Goal: Transaction & Acquisition: Obtain resource

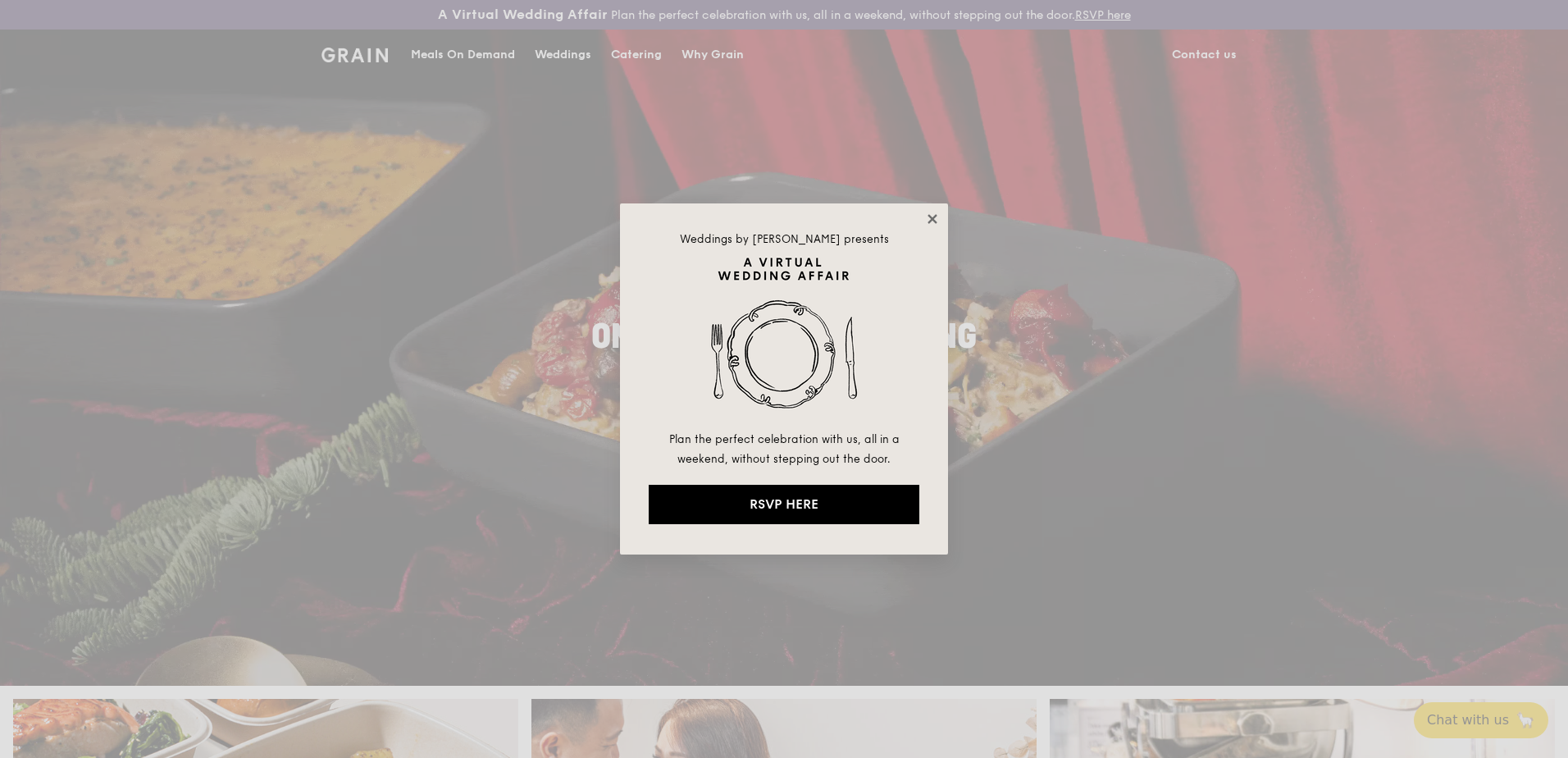
click at [931, 212] on icon at bounding box center [932, 219] width 15 height 15
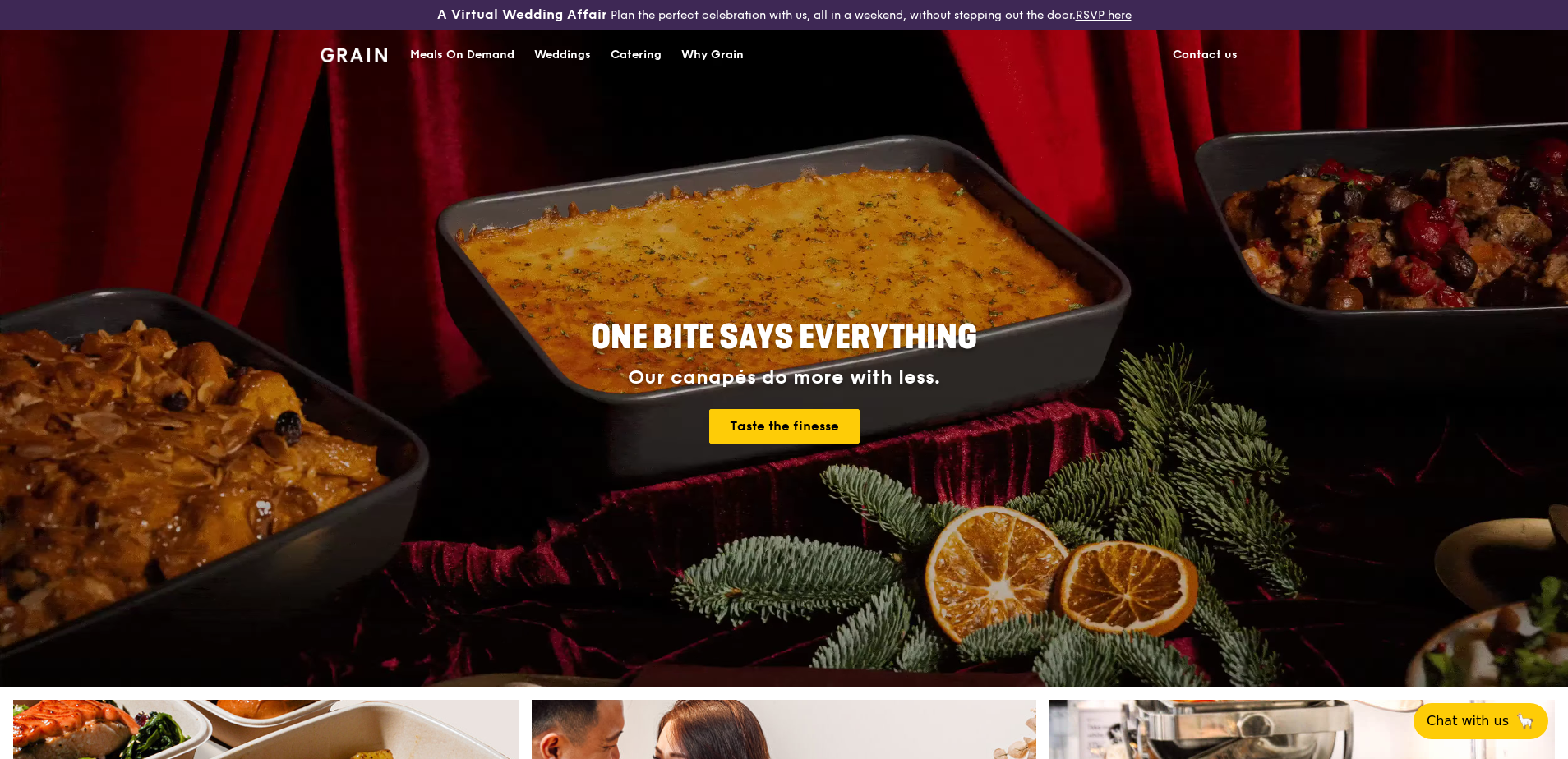
click at [477, 55] on div "Meals On Demand" at bounding box center [461, 55] width 104 height 49
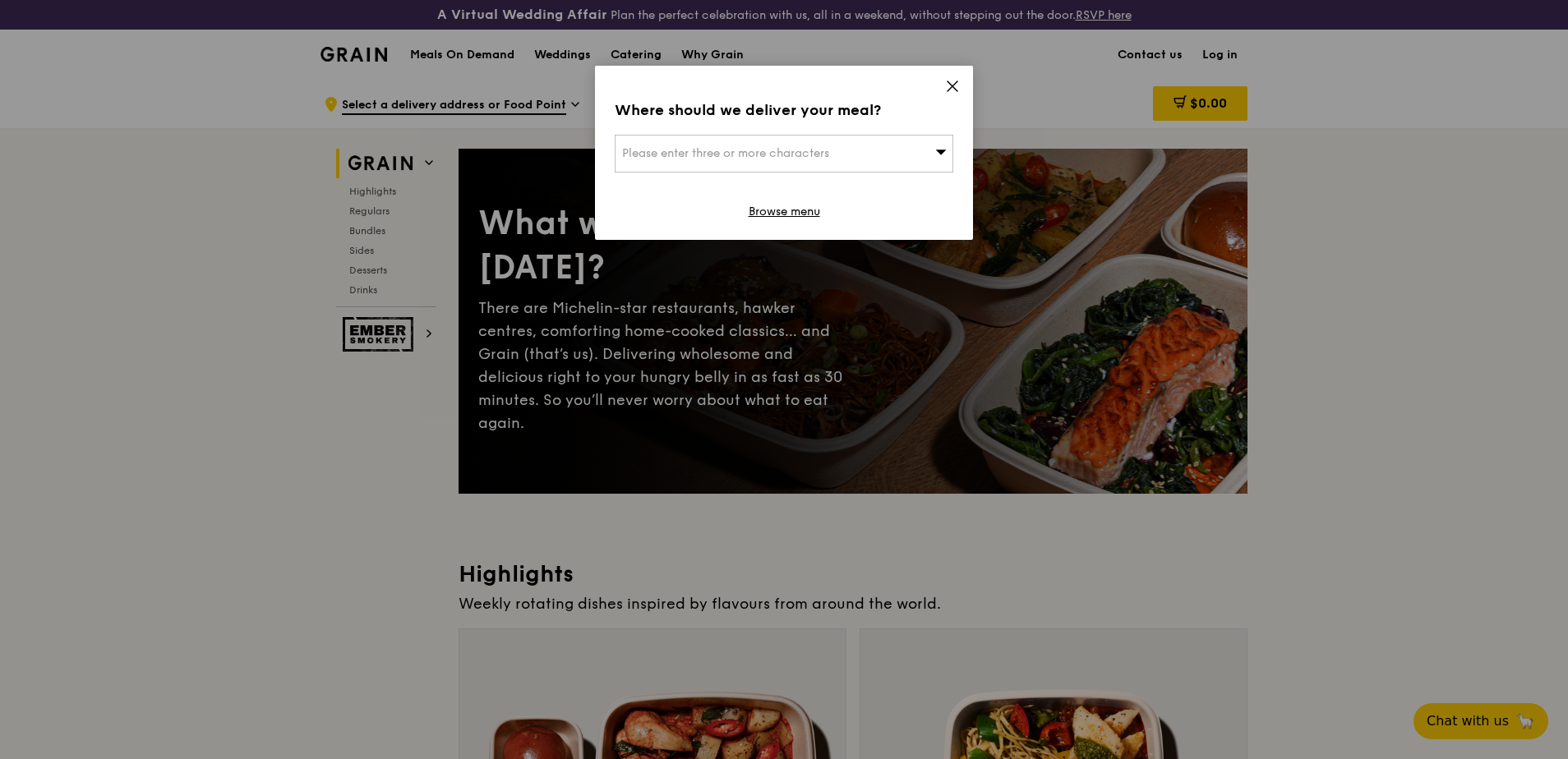
click at [960, 86] on div "Where should we deliver your meal? Please enter three or more characters Browse…" at bounding box center [784, 152] width 378 height 174
click at [953, 86] on icon at bounding box center [951, 86] width 10 height 10
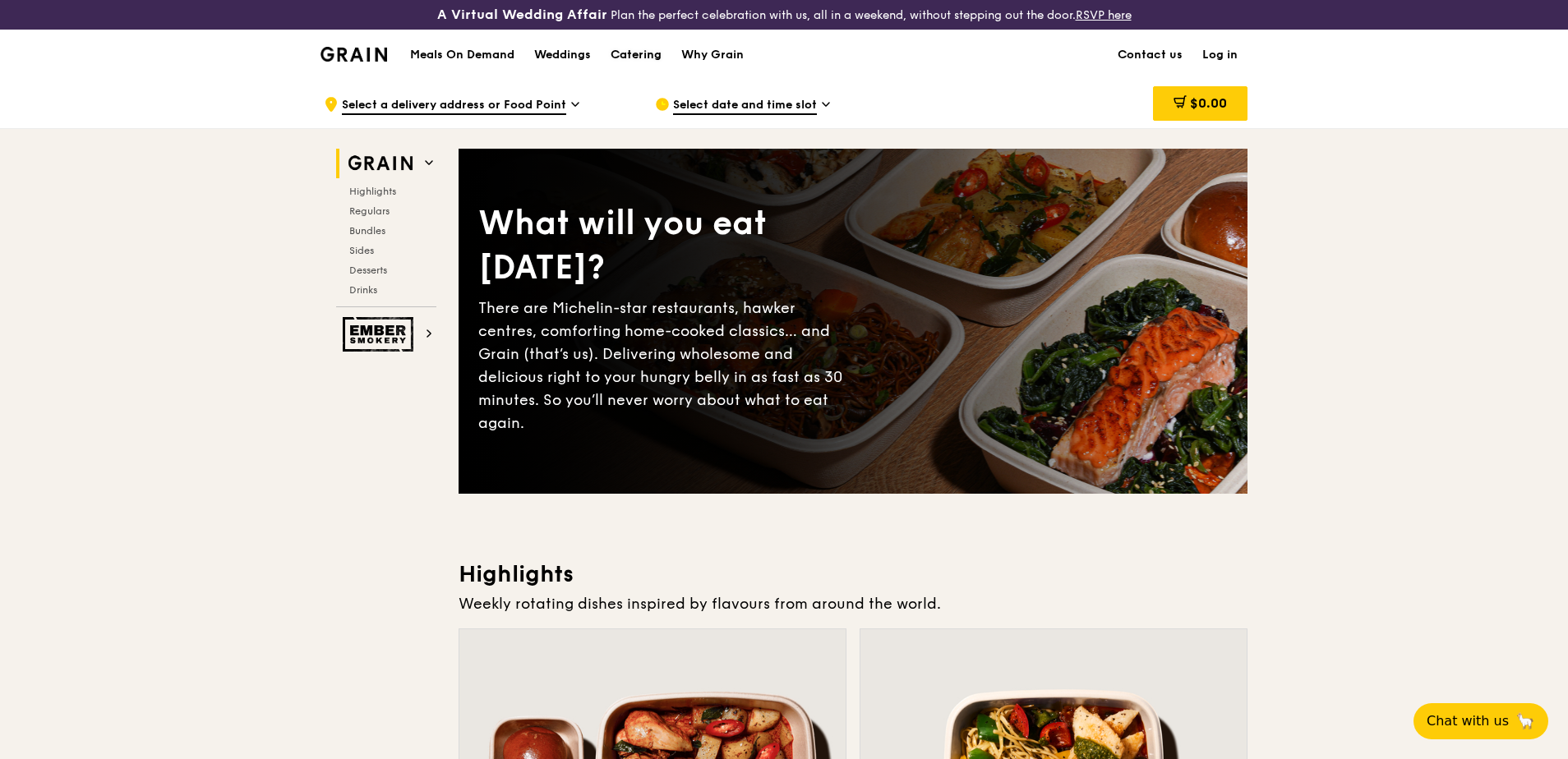
click at [643, 59] on div "Catering" at bounding box center [636, 55] width 51 height 49
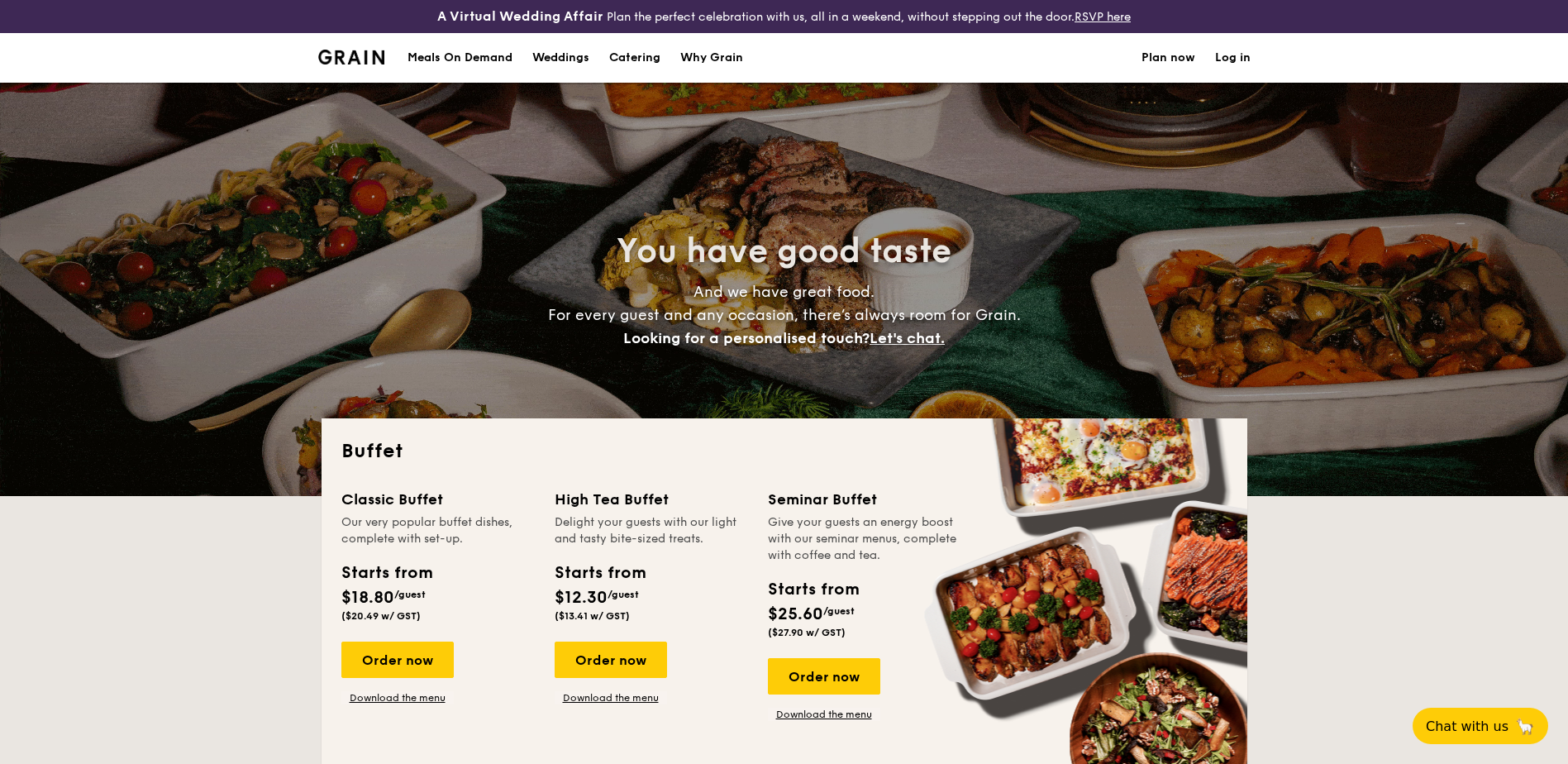
select select
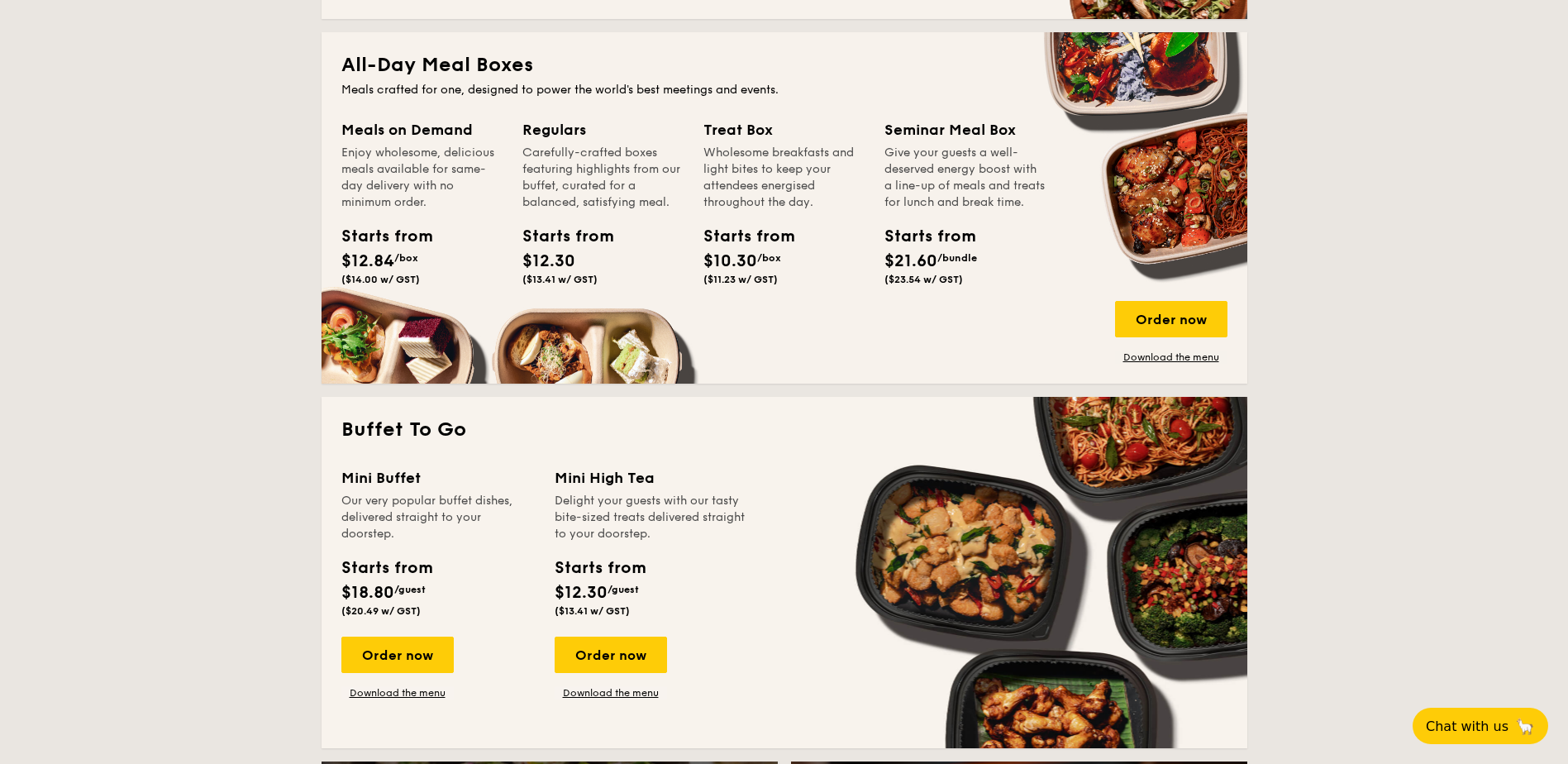
scroll to position [745, 0]
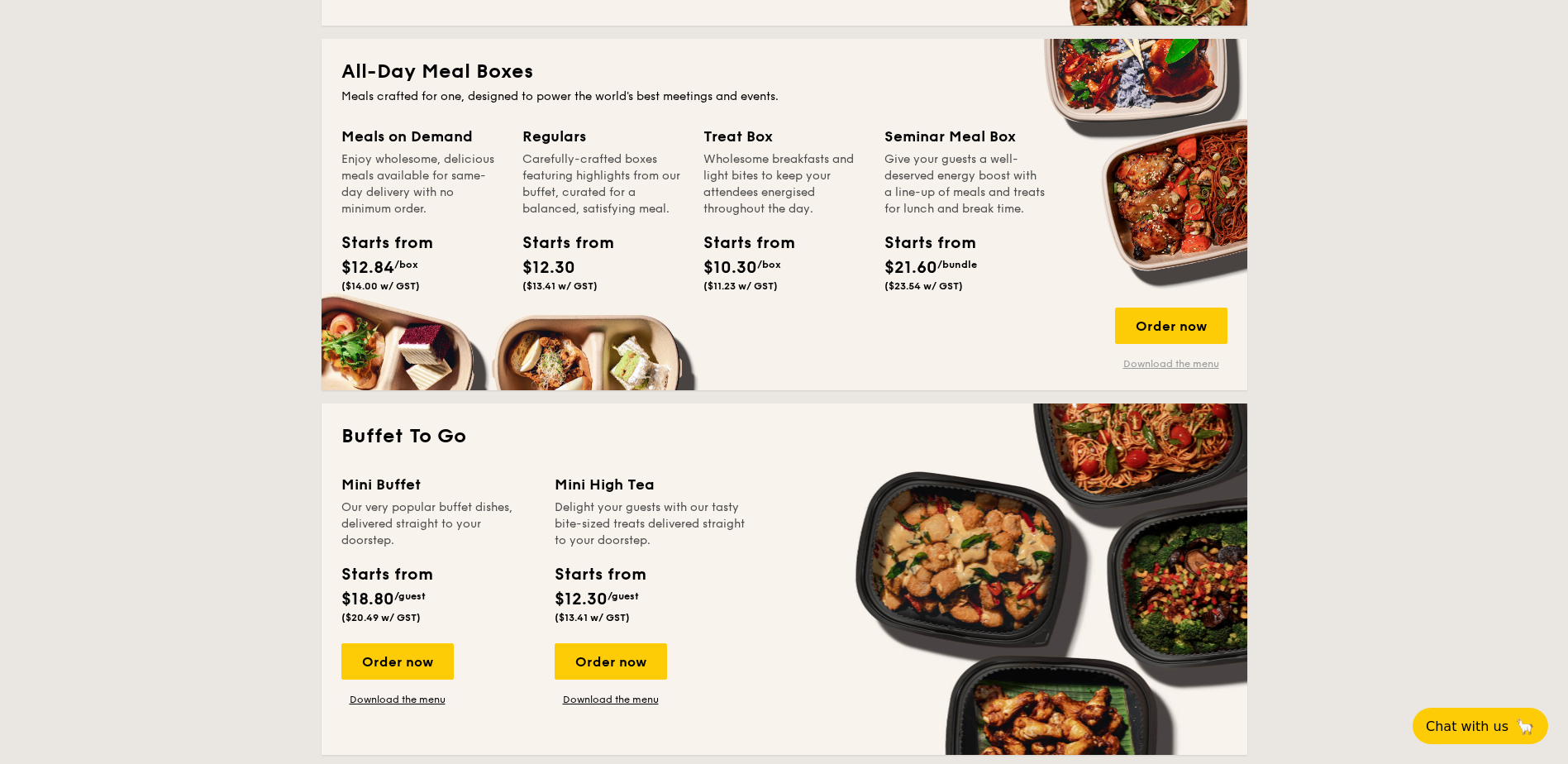
click at [1174, 360] on link "Download the menu" at bounding box center [1172, 363] width 113 height 13
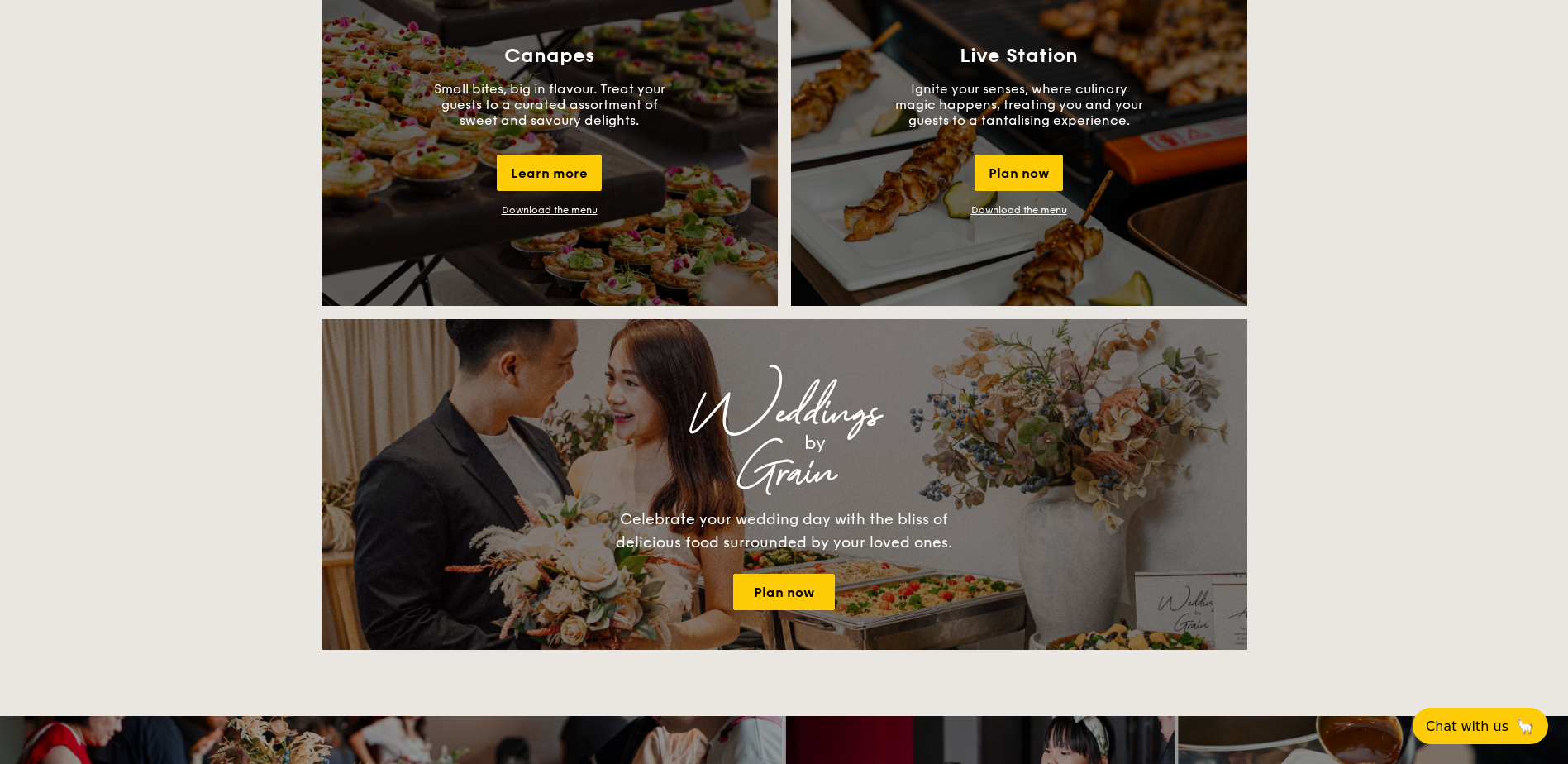
scroll to position [1571, 0]
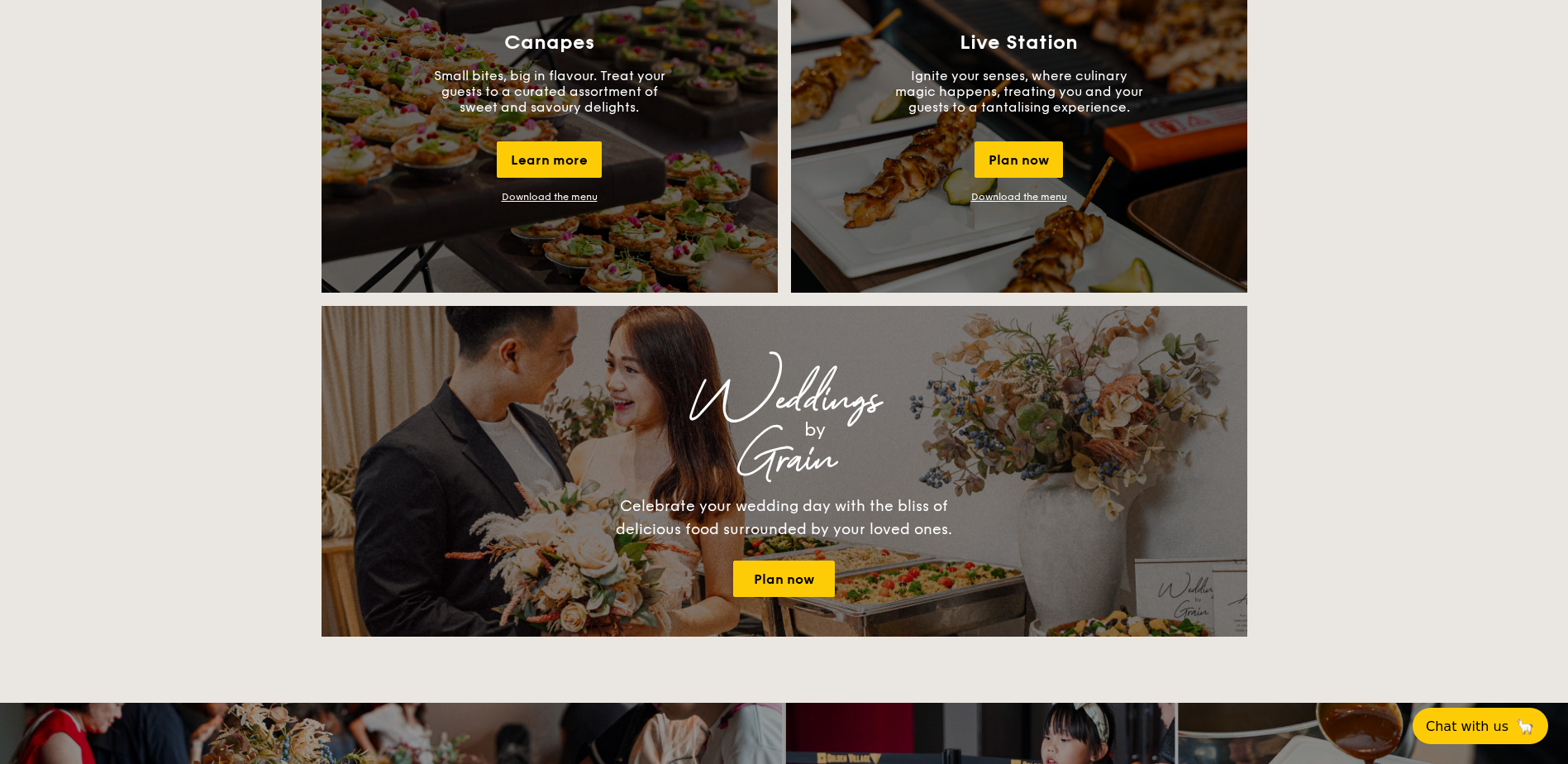
click at [576, 203] on div "Canapes Small bites, big in flavour. Treat your guests to a curated assortment …" at bounding box center [549, 117] width 456 height 352
click at [576, 202] on div "Canapes Small bites, big in flavour. Treat your guests to a curated assortment …" at bounding box center [549, 117] width 456 height 352
drag, startPoint x: 576, startPoint y: 202, endPoint x: 577, endPoint y: 193, distance: 9.1
click at [577, 193] on link "Download the menu" at bounding box center [549, 196] width 96 height 11
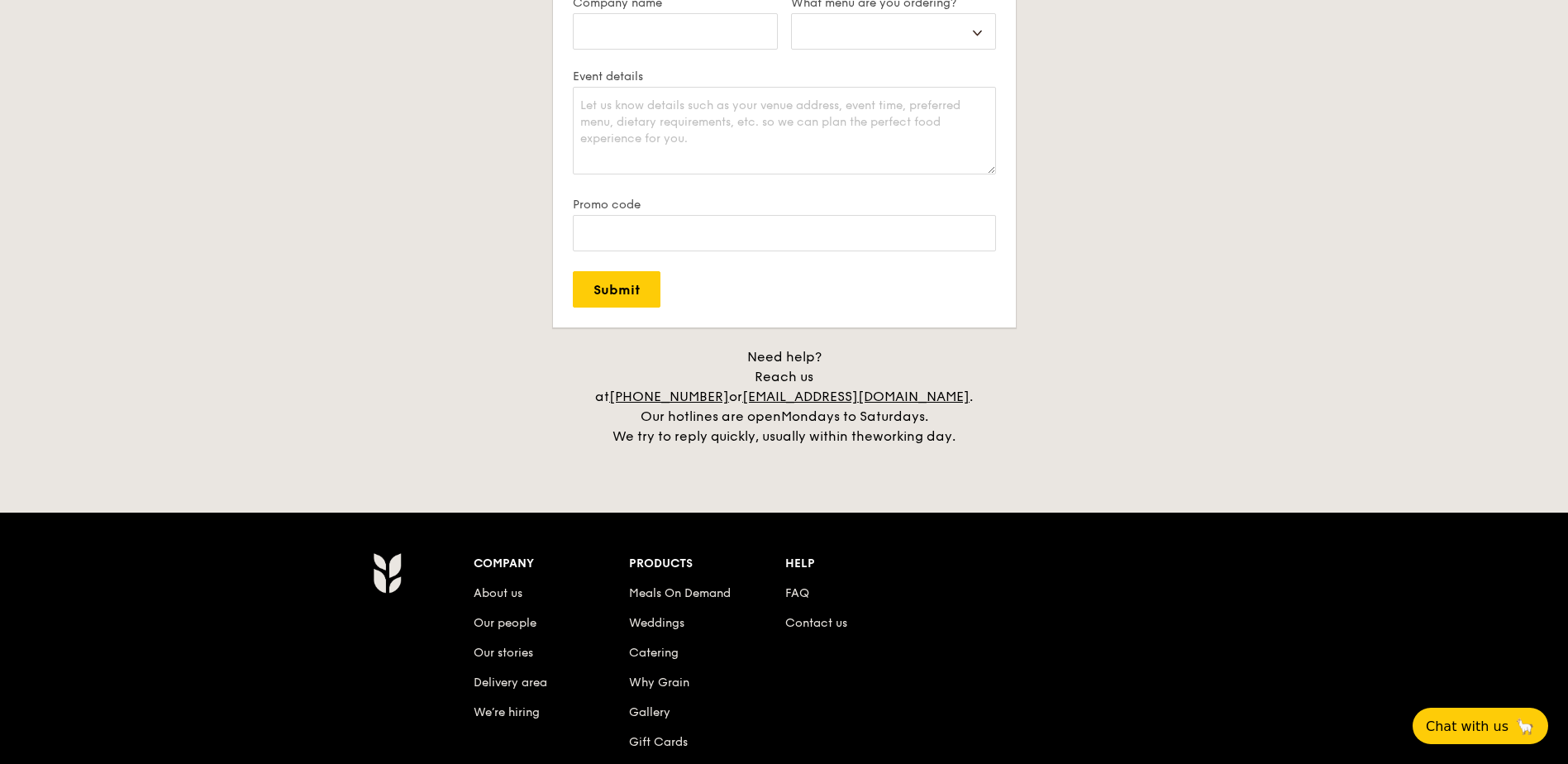
scroll to position [3390, 0]
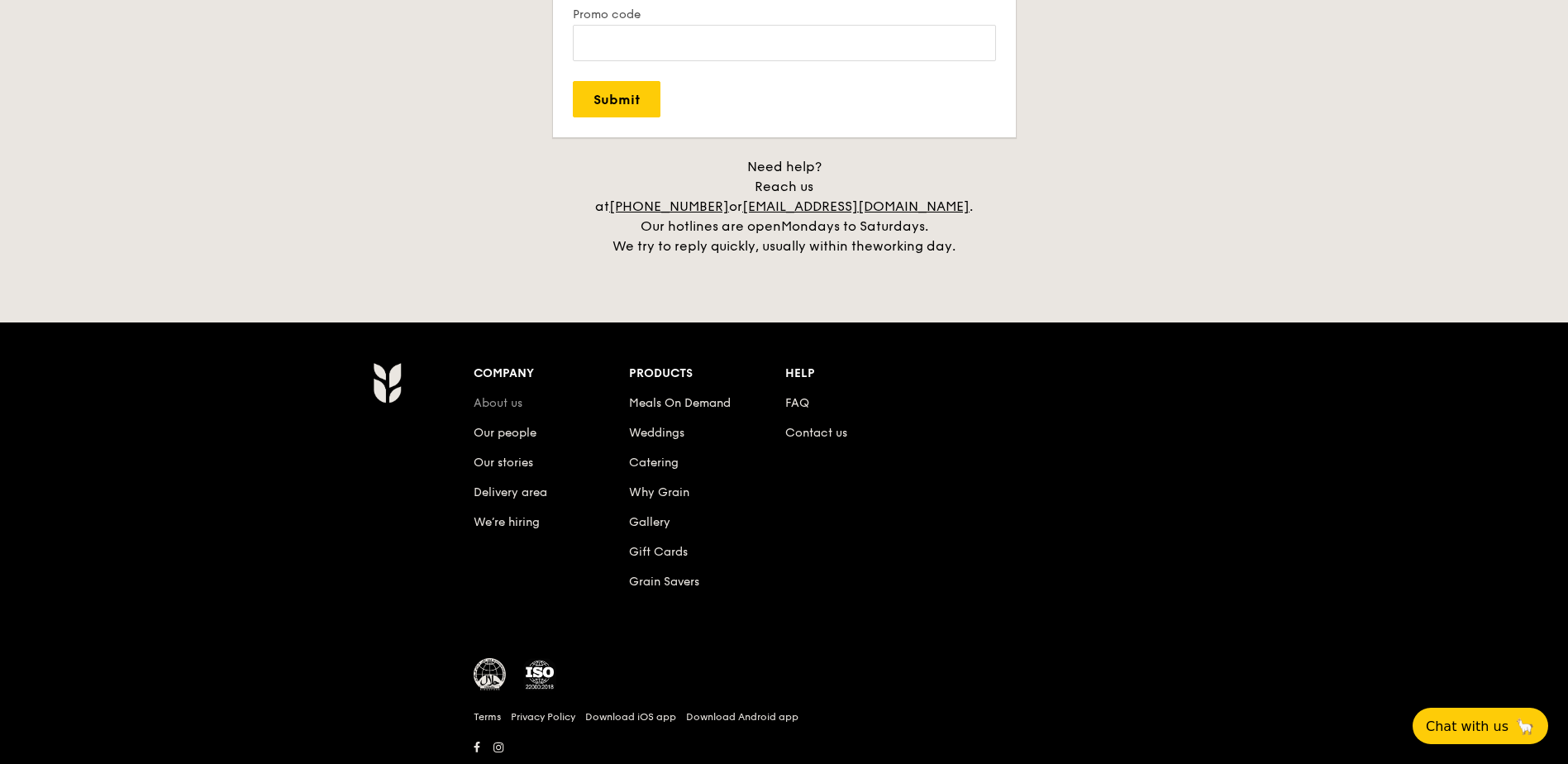
click at [490, 397] on link "About us" at bounding box center [497, 404] width 48 height 14
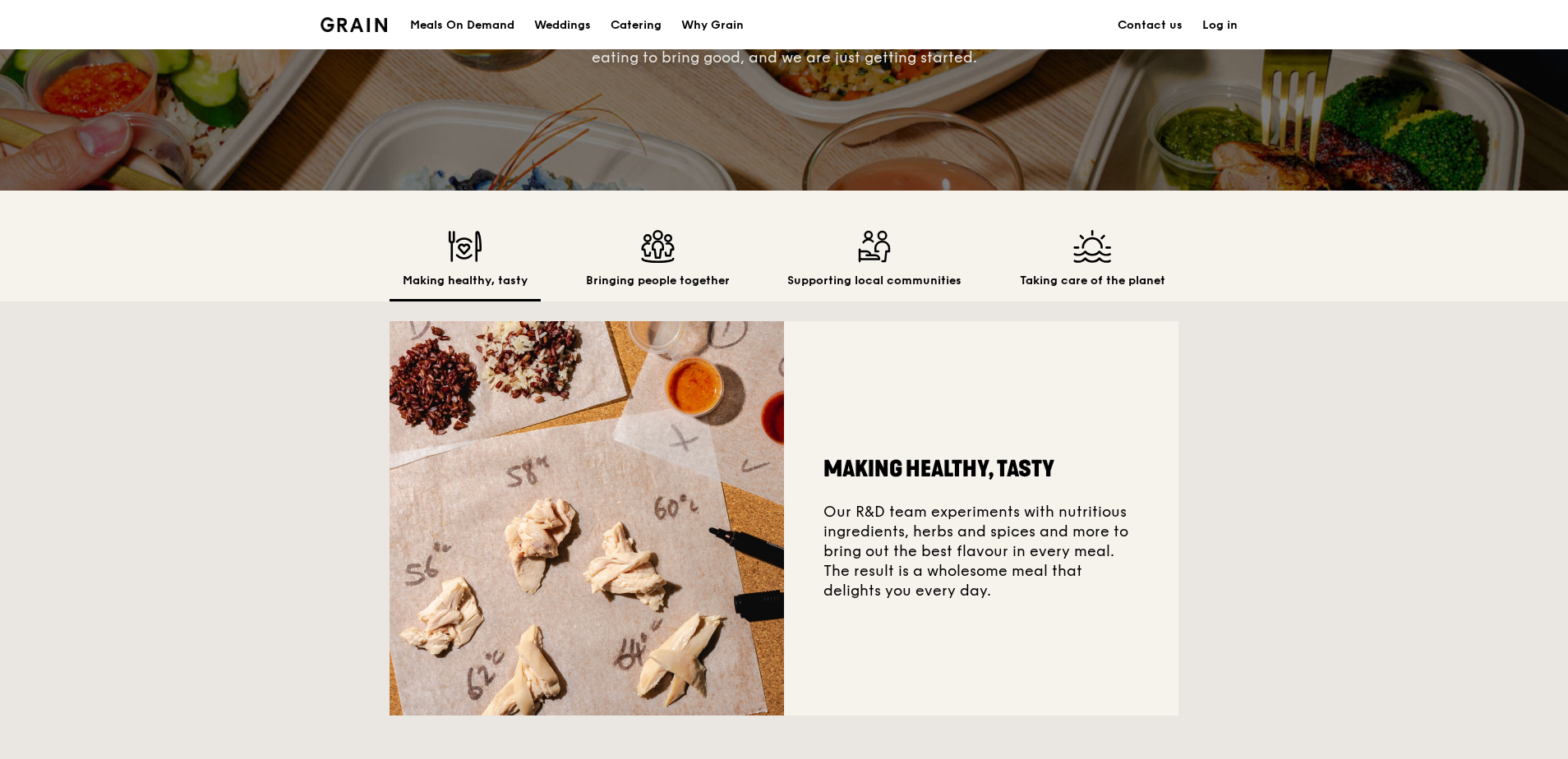
scroll to position [328, 0]
click at [874, 290] on div "Supporting local communities" at bounding box center [874, 266] width 200 height 72
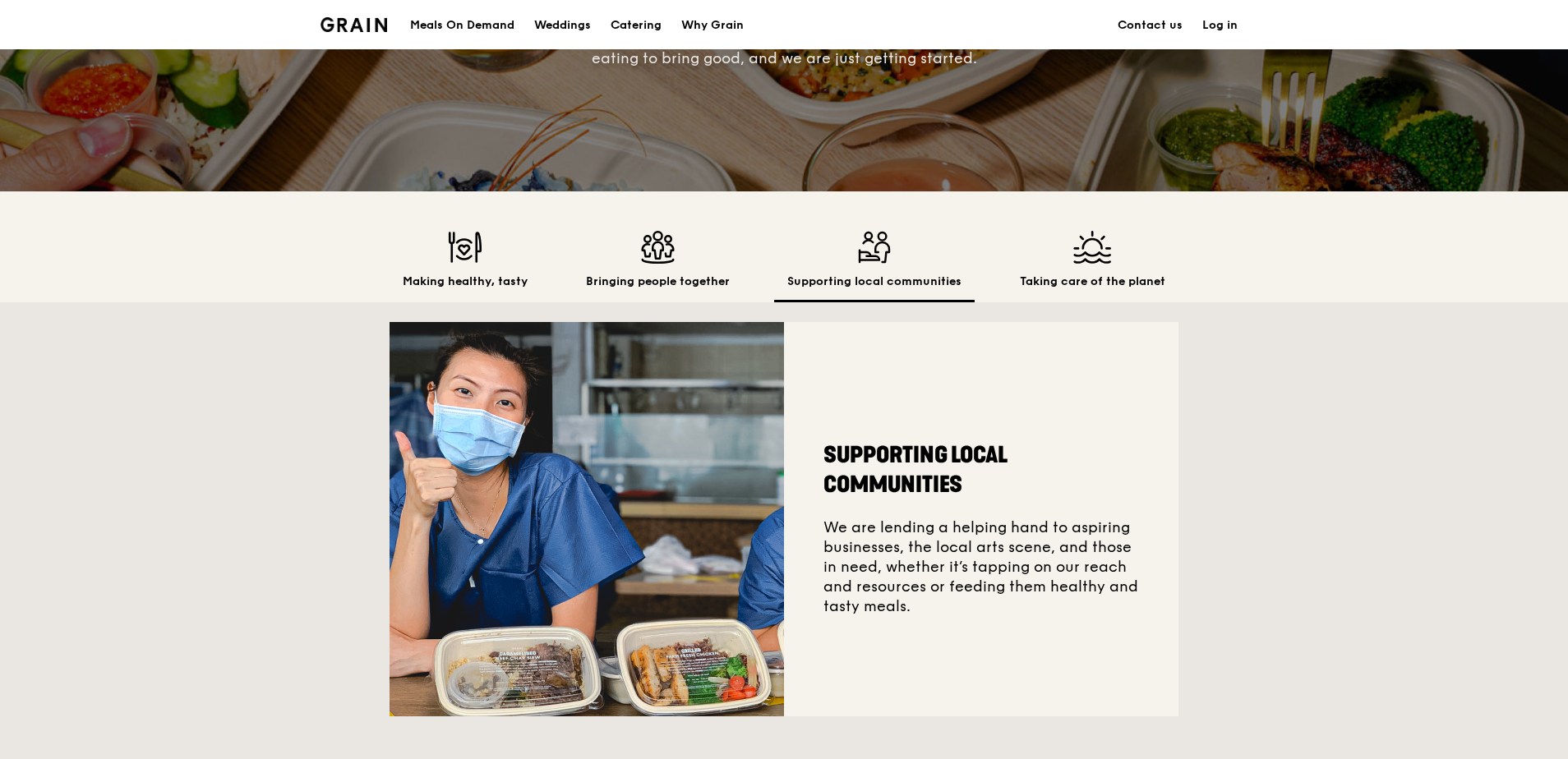
click at [881, 266] on div "Supporting local communities" at bounding box center [874, 266] width 200 height 72
click at [694, 266] on div "Bringing people together" at bounding box center [658, 266] width 170 height 72
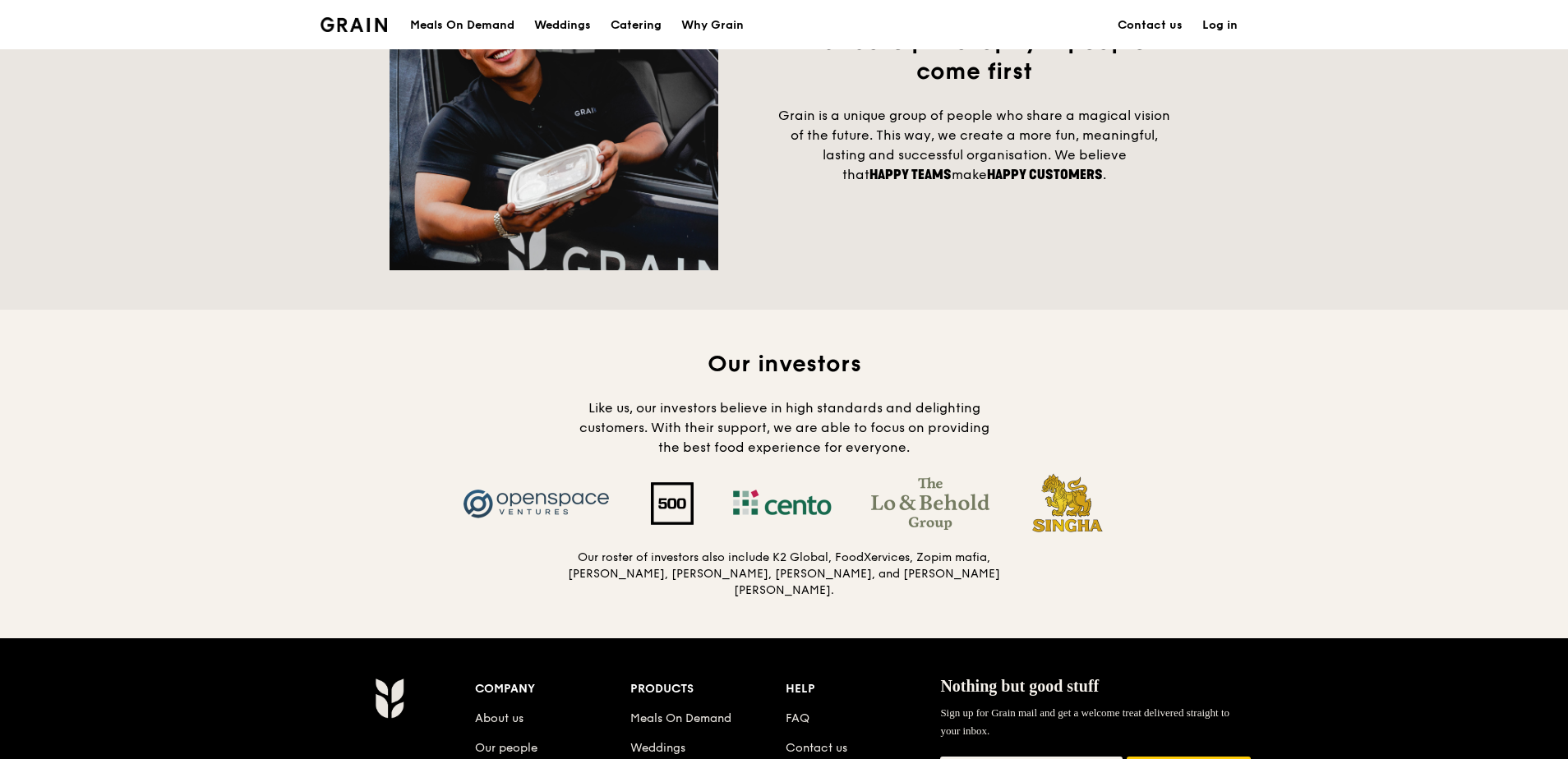
scroll to position [1370, 0]
